Goal: Transaction & Acquisition: Book appointment/travel/reservation

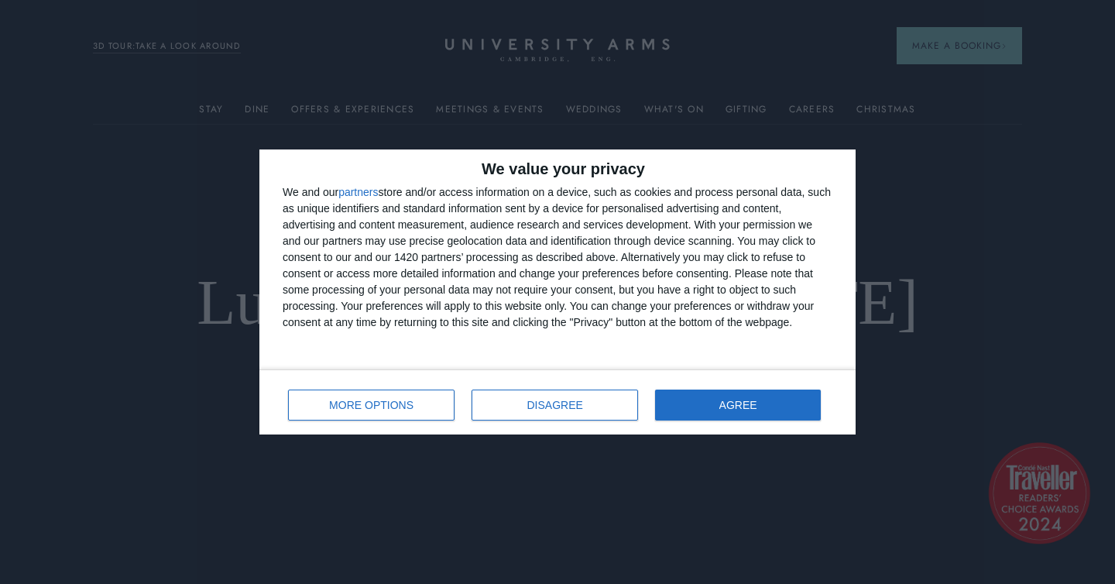
scroll to position [15, 0]
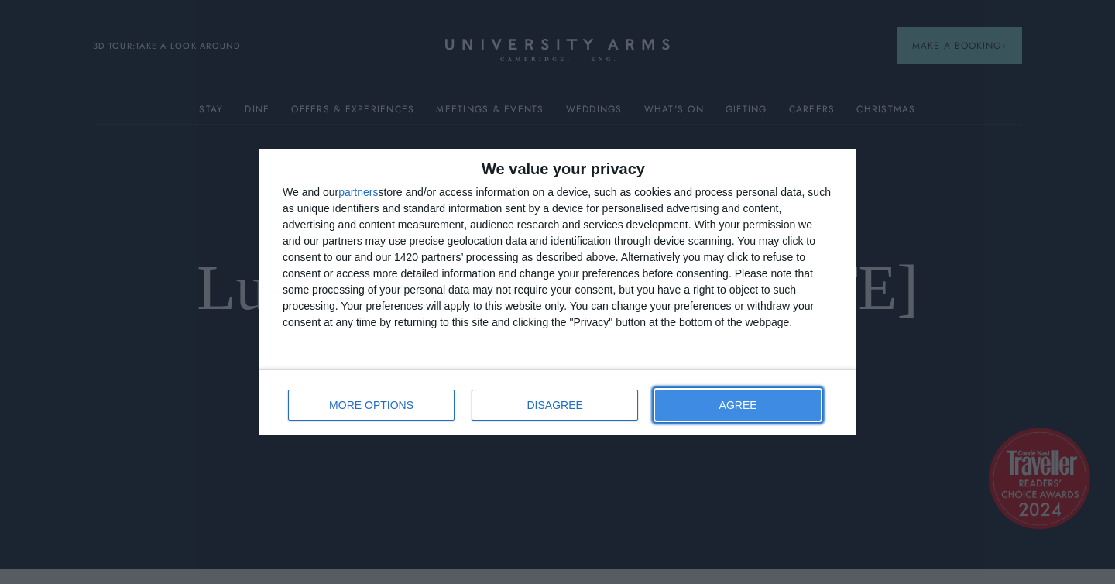
click at [759, 409] on button "AGREE" at bounding box center [738, 404] width 166 height 31
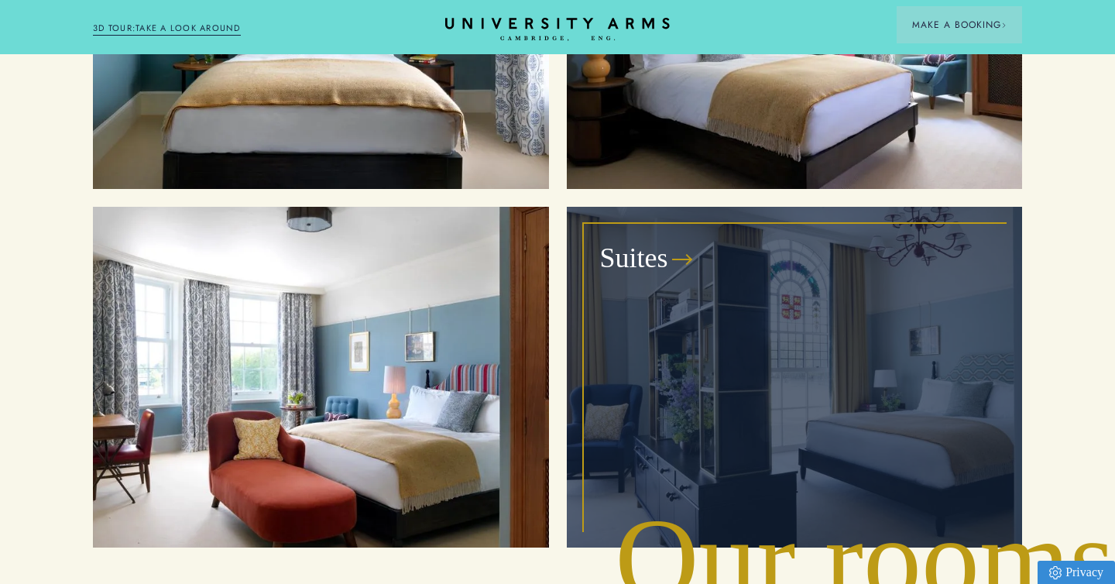
scroll to position [1860, 0]
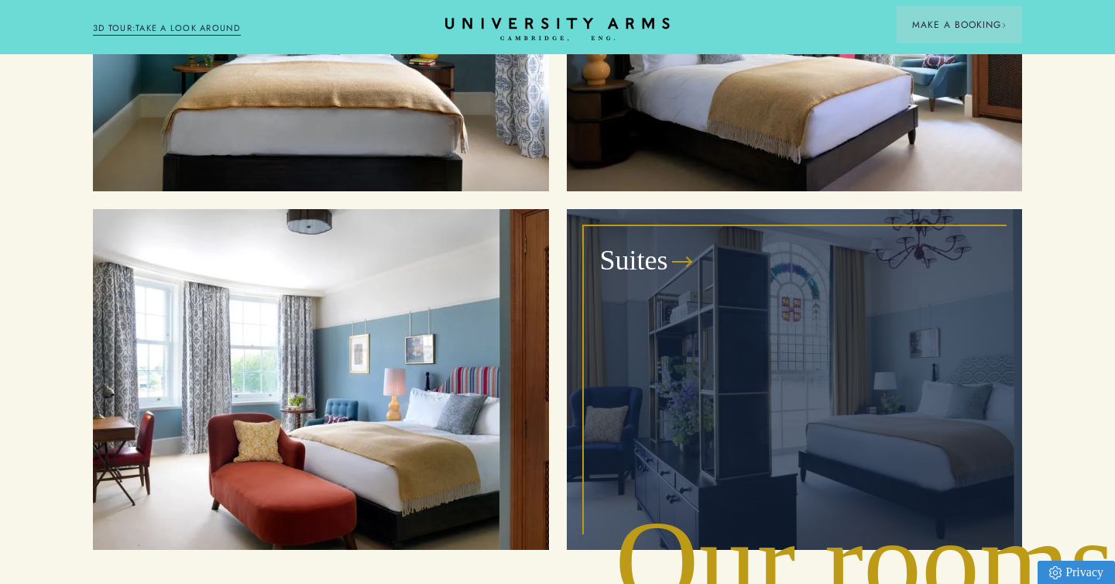
click at [645, 242] on h3 "Suites" at bounding box center [634, 260] width 68 height 37
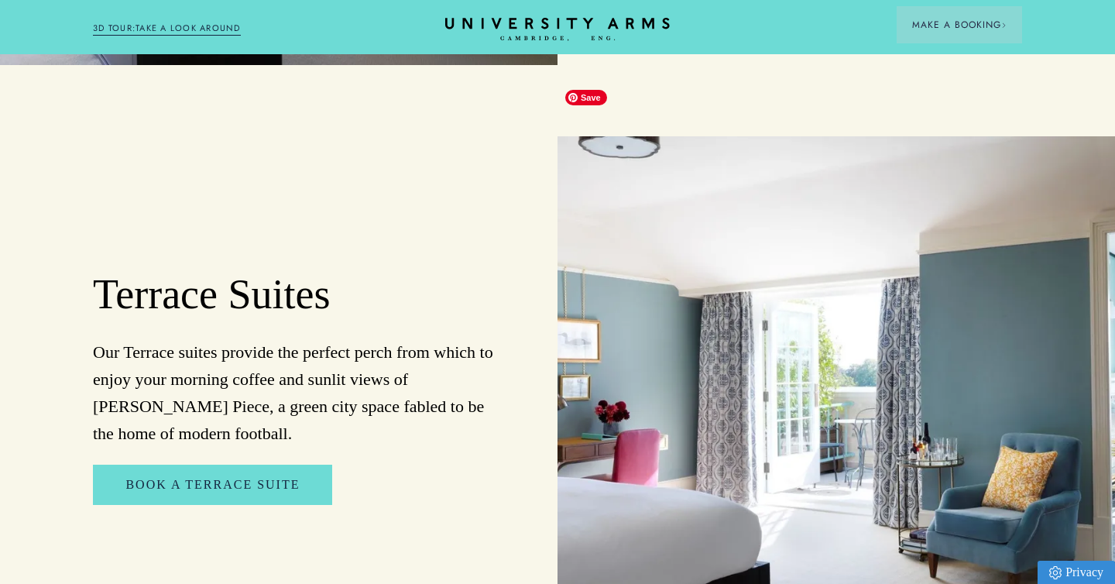
scroll to position [1653, 0]
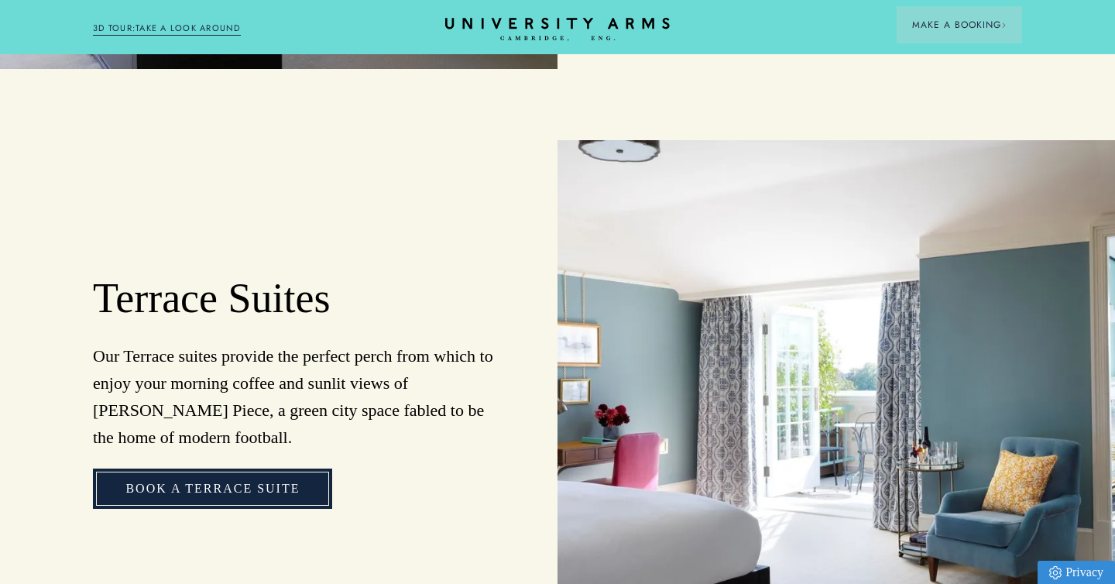
click at [229, 468] on link "Book a Terrace Suite" at bounding box center [212, 488] width 239 height 40
click at [201, 468] on link "Book a Terrace Suite" at bounding box center [212, 488] width 239 height 40
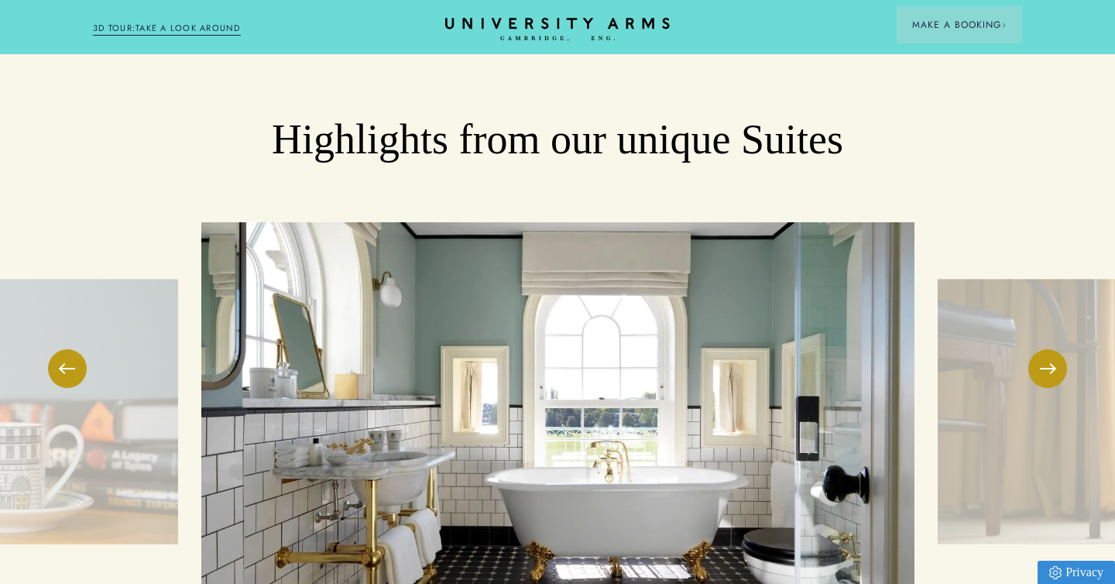
scroll to position [2407, 0]
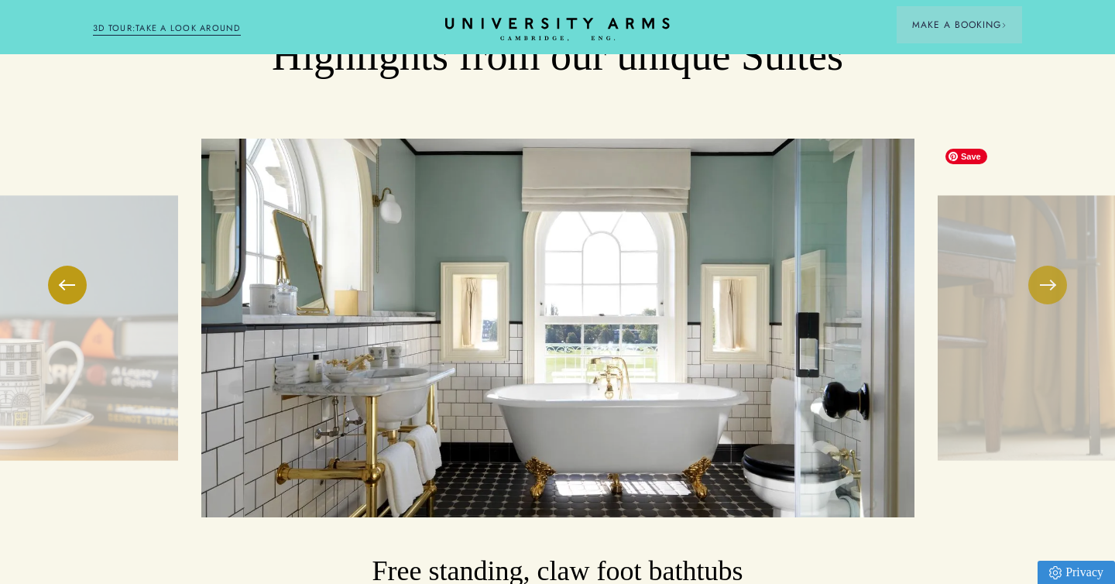
click at [1053, 265] on button at bounding box center [1047, 284] width 39 height 39
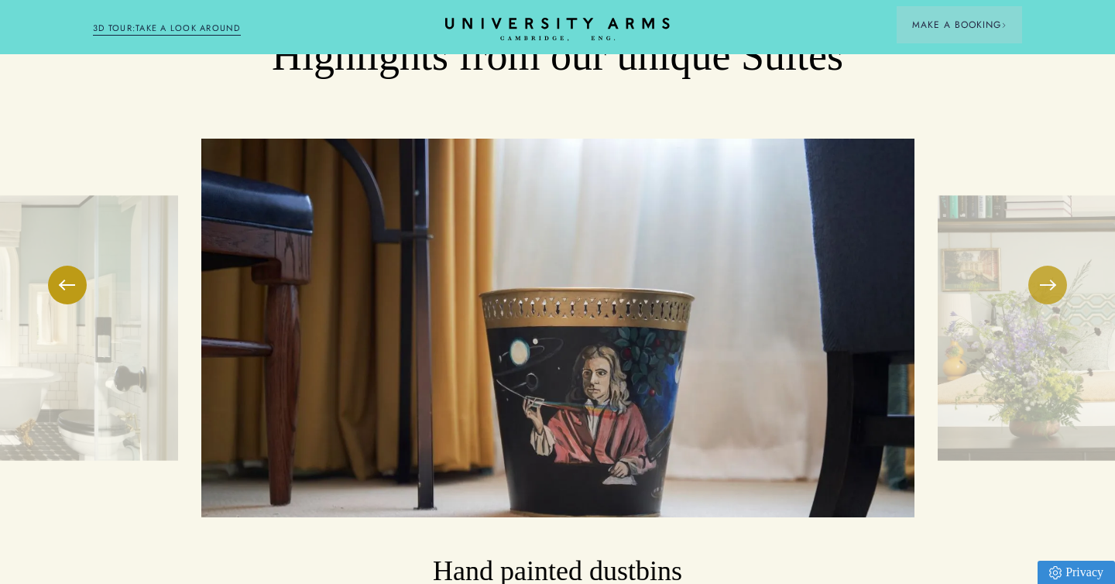
click at [1053, 265] on button at bounding box center [1047, 284] width 39 height 39
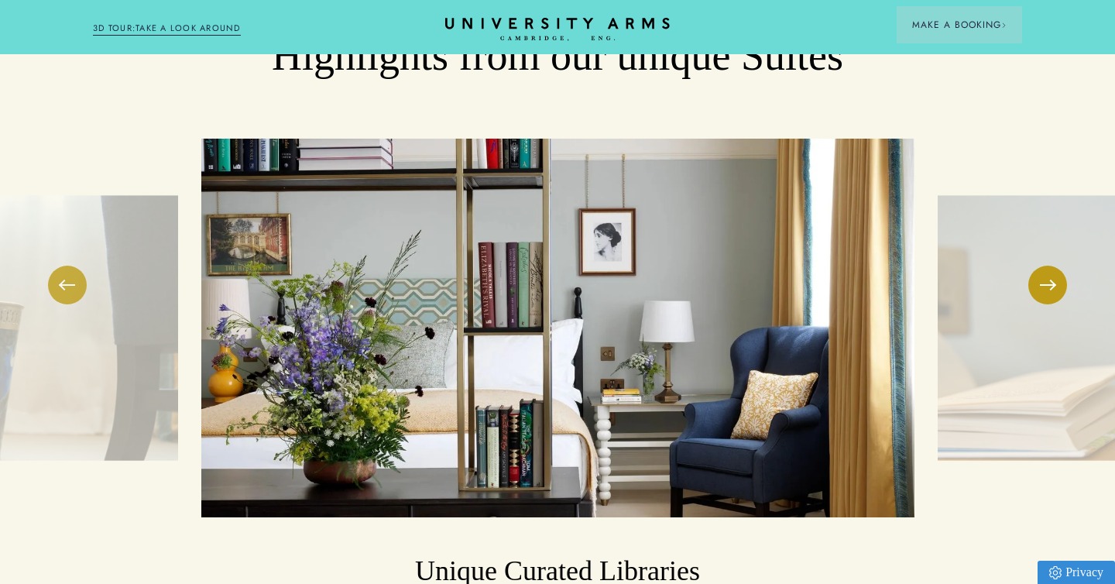
click at [63, 265] on button at bounding box center [67, 284] width 39 height 39
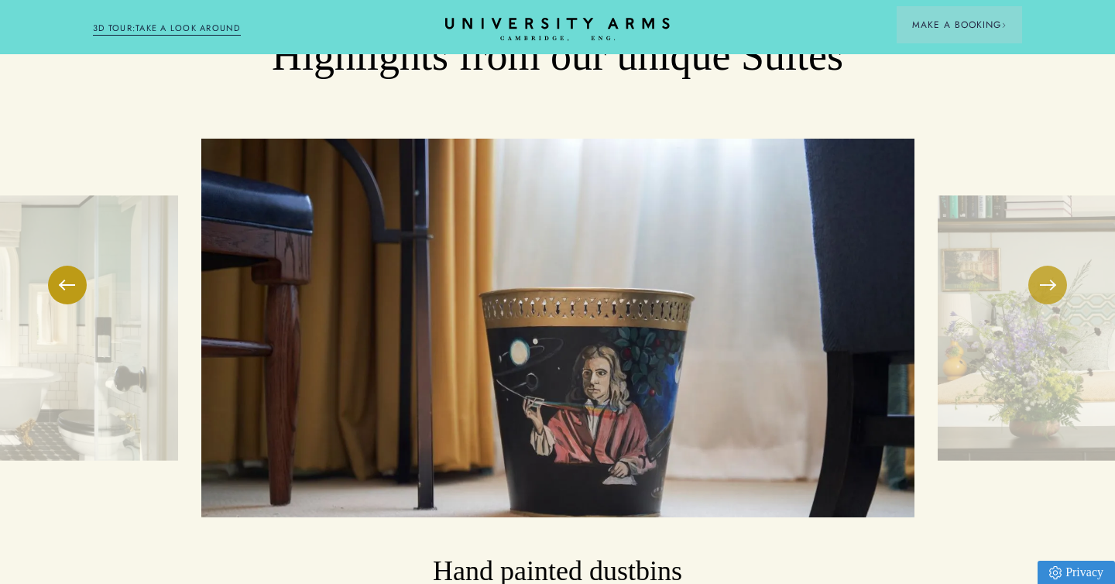
click at [1036, 265] on button at bounding box center [1047, 284] width 39 height 39
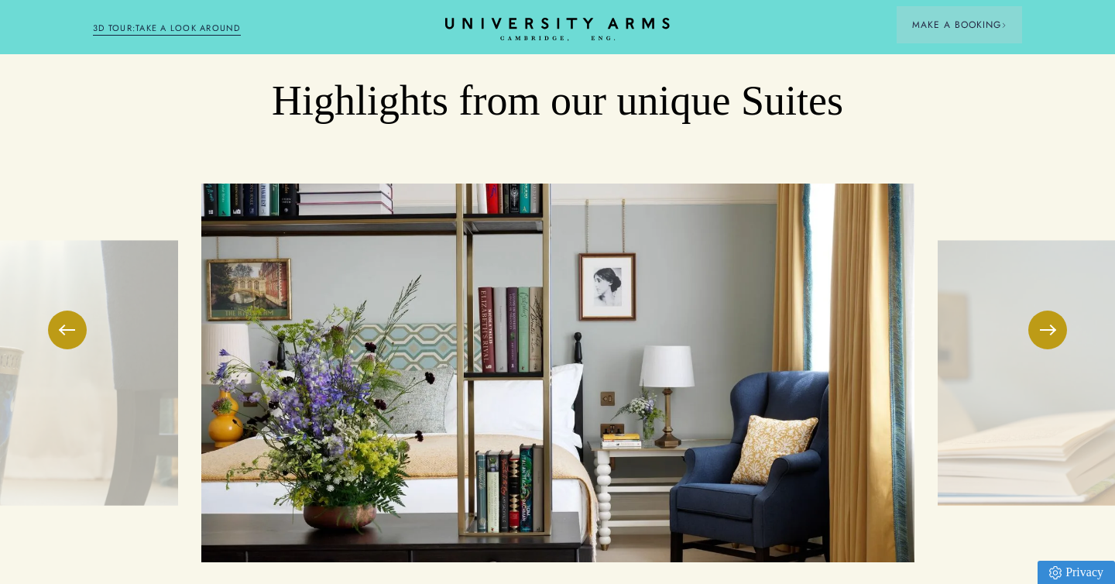
scroll to position [2361, 0]
click at [1048, 311] on button at bounding box center [1047, 330] width 39 height 39
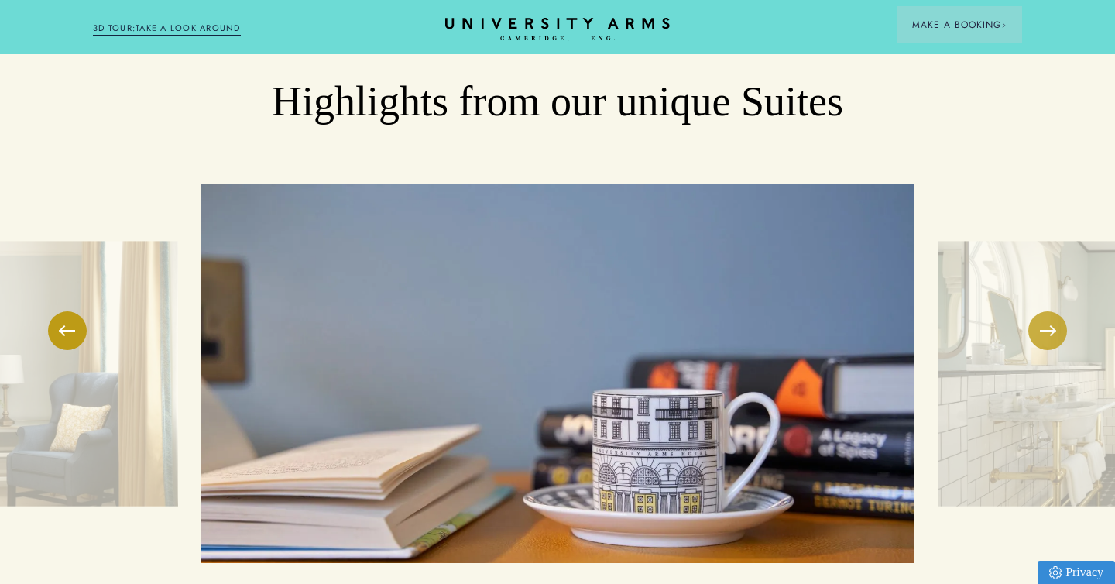
click at [1048, 311] on button at bounding box center [1047, 330] width 39 height 39
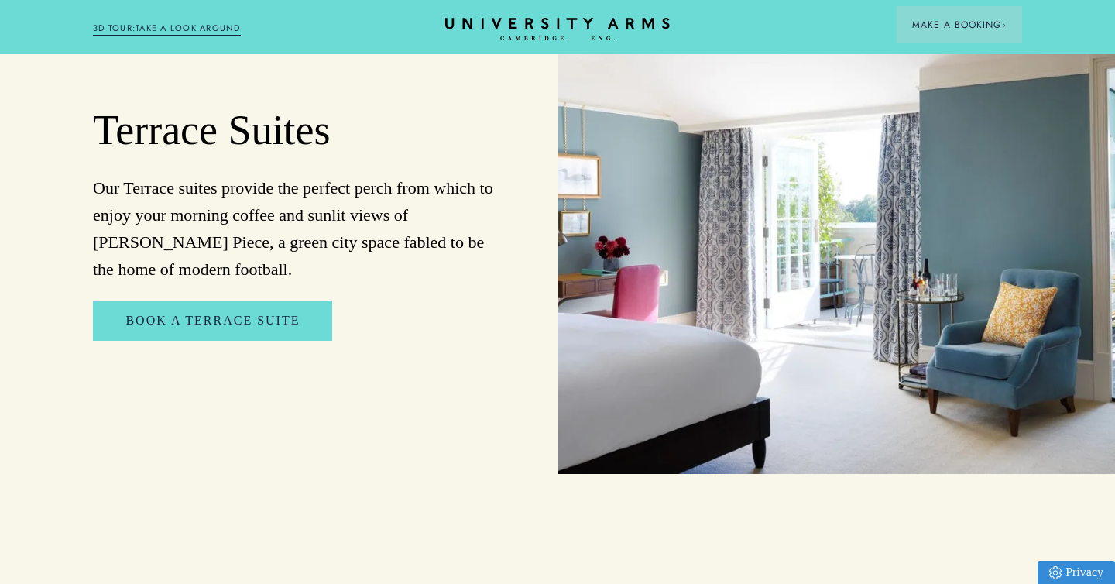
scroll to position [1861, 0]
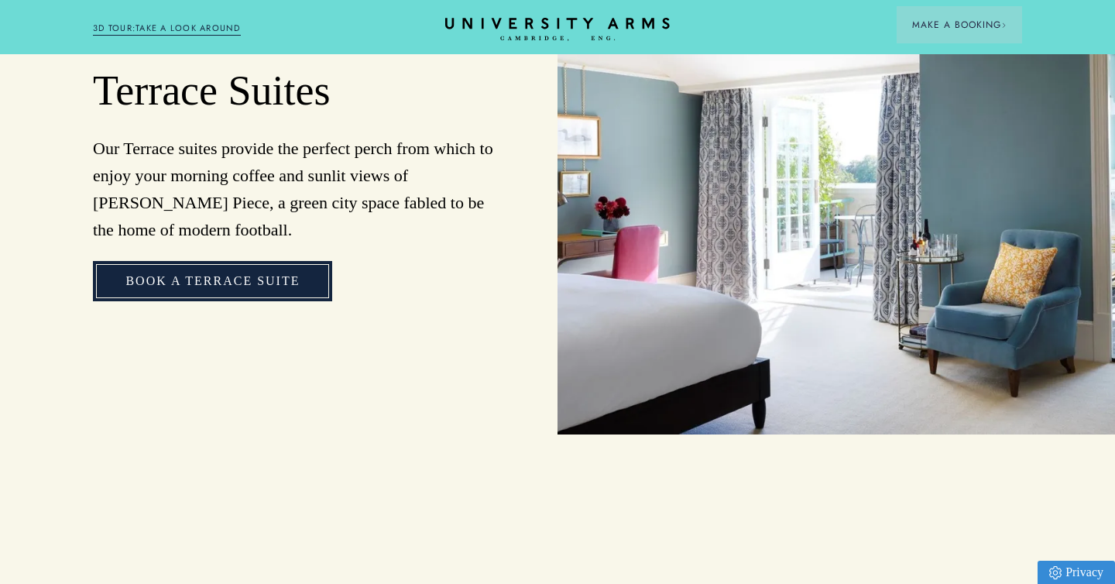
click at [241, 261] on link "Book a Terrace Suite" at bounding box center [212, 281] width 239 height 40
